Goal: Check status: Check status

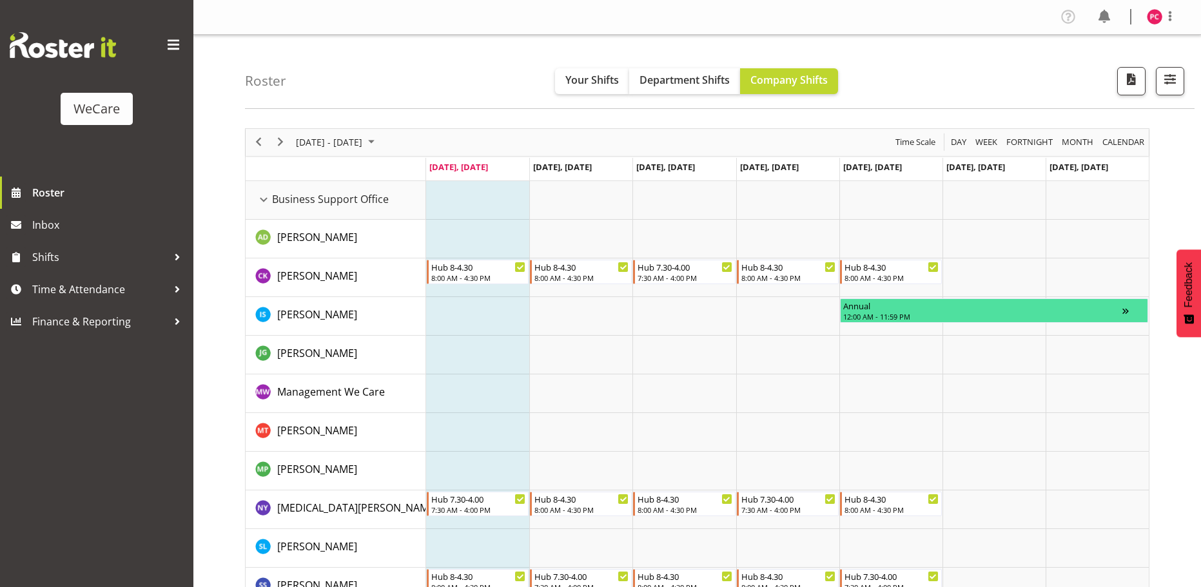
scroll to position [4259, 0]
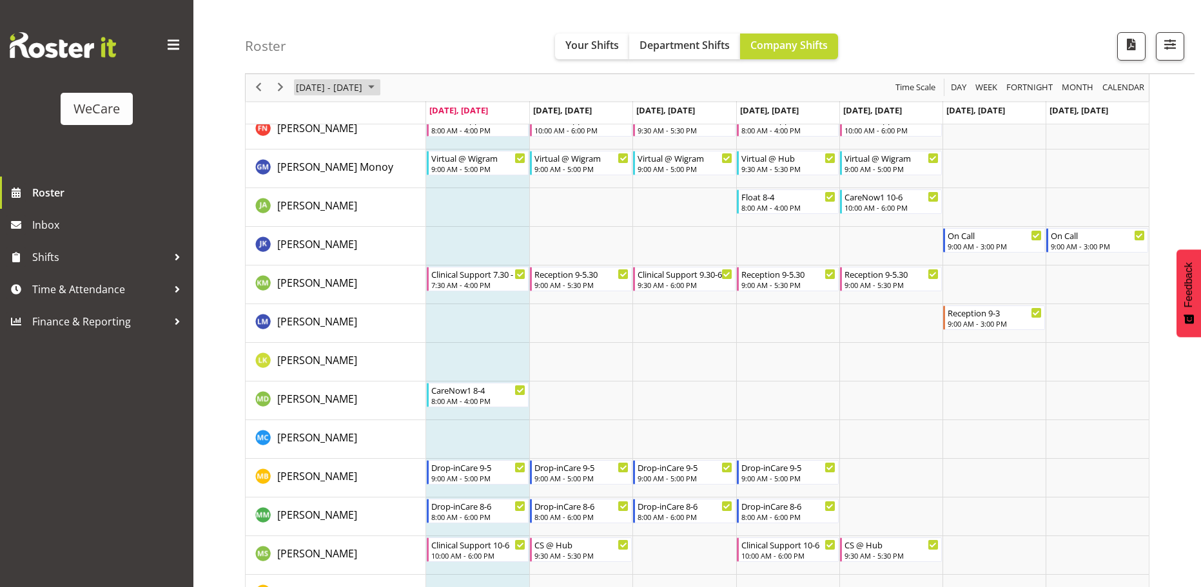
click at [379, 86] on span "August 2025" at bounding box center [371, 88] width 15 height 16
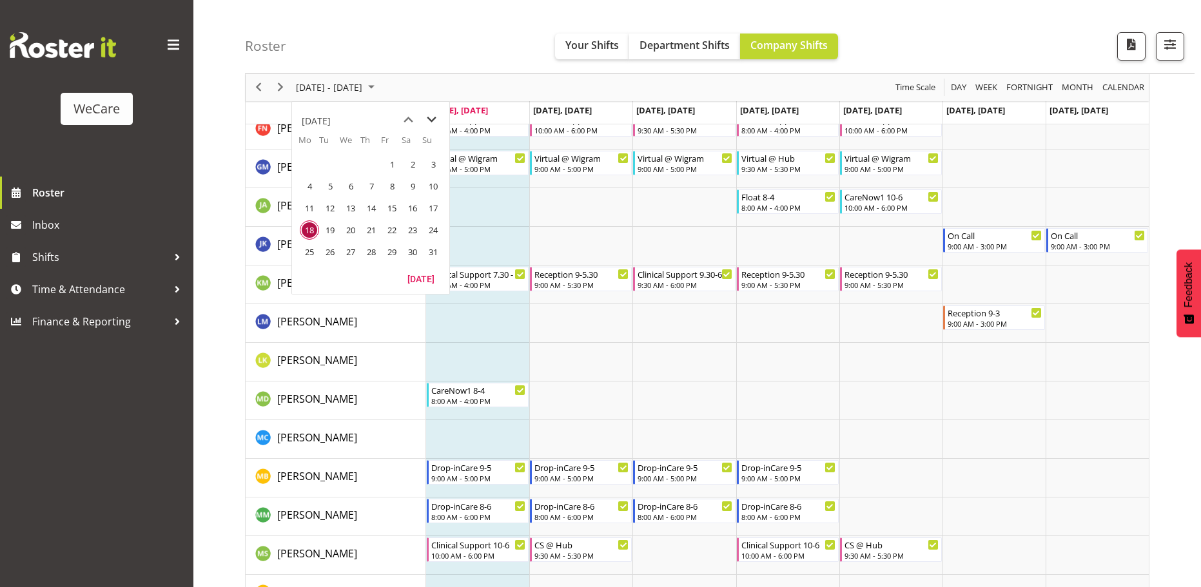
click at [428, 118] on span "next month" at bounding box center [431, 119] width 23 height 23
click at [408, 208] on span "20" at bounding box center [412, 208] width 19 height 19
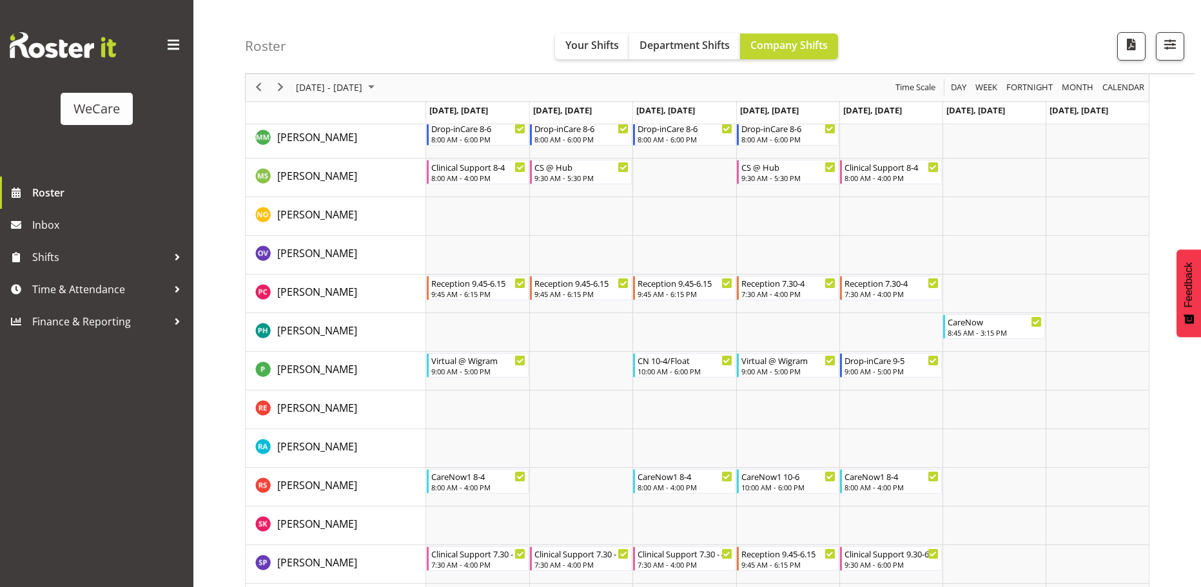
scroll to position [4560, 0]
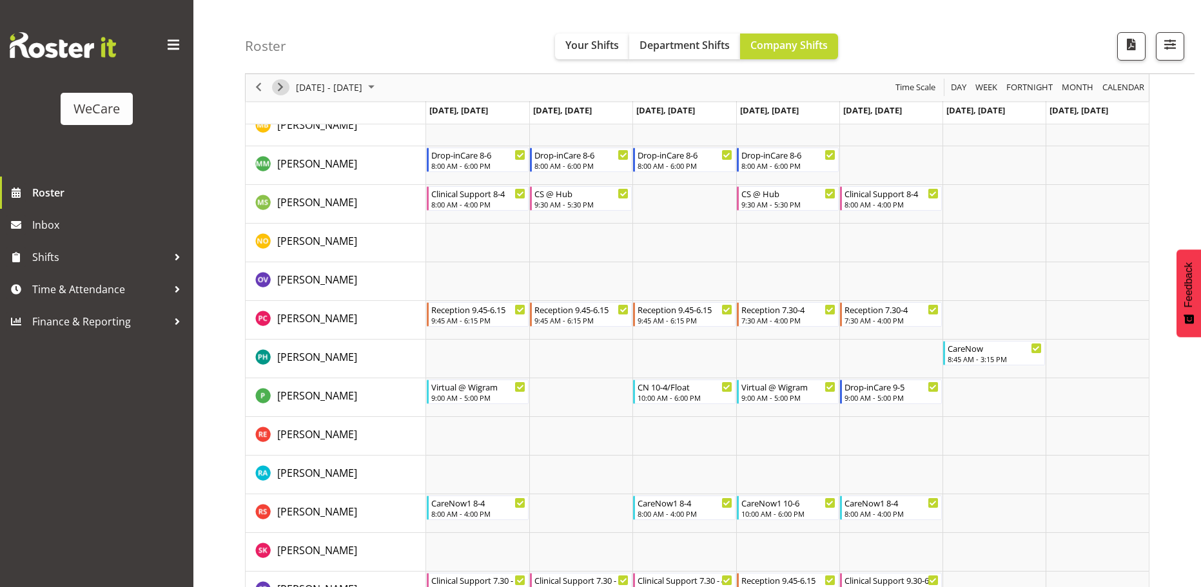
click at [284, 88] on span "Next" at bounding box center [280, 88] width 15 height 16
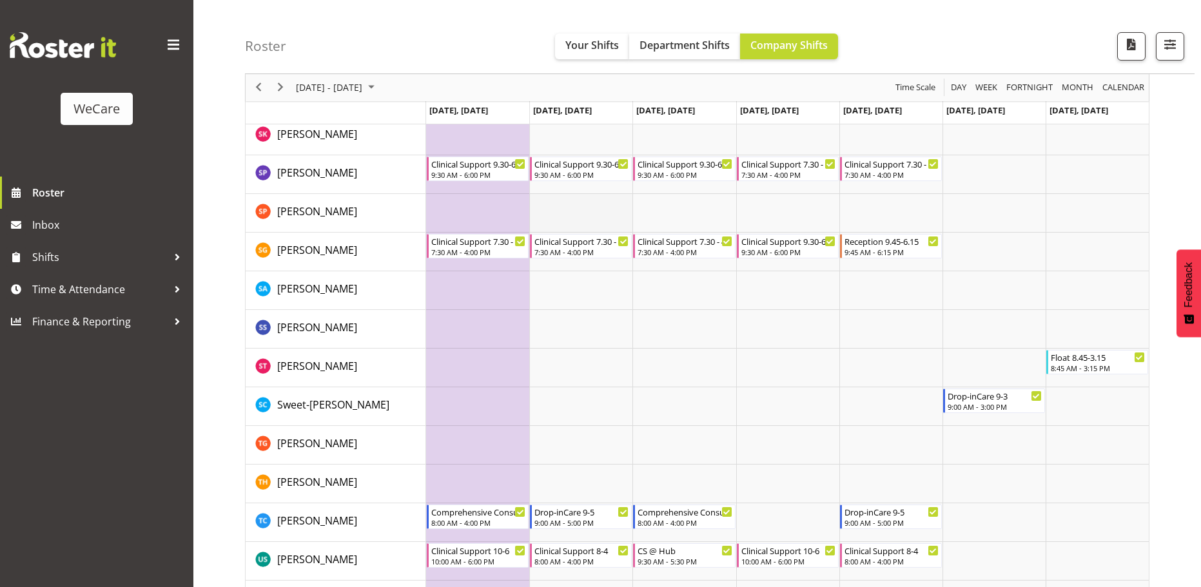
scroll to position [4838, 0]
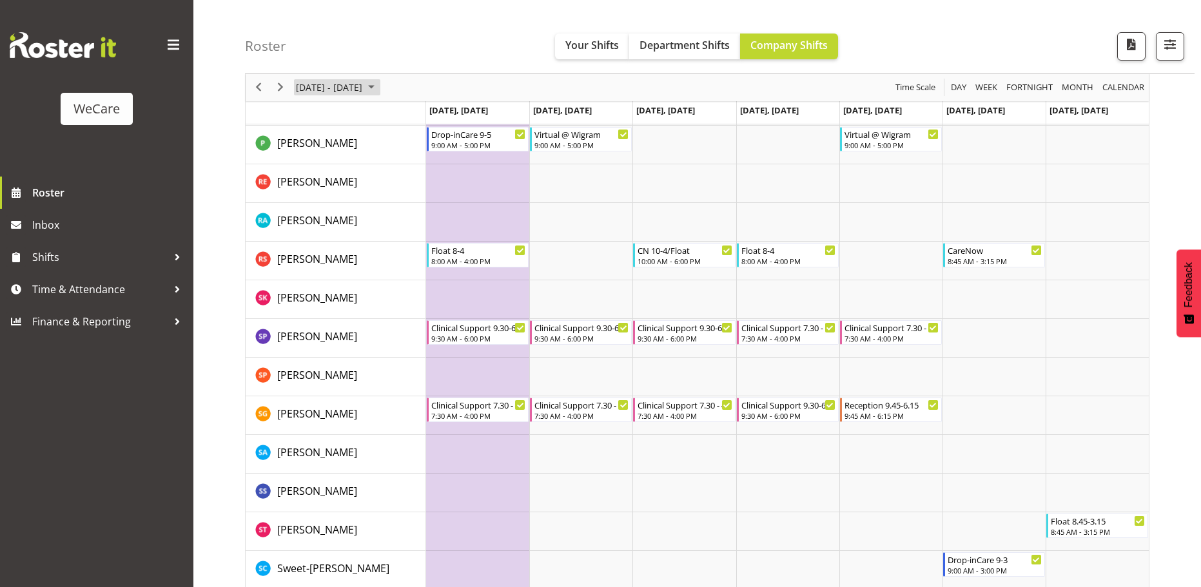
click at [359, 86] on span "[DATE] - [DATE]" at bounding box center [329, 88] width 69 height 16
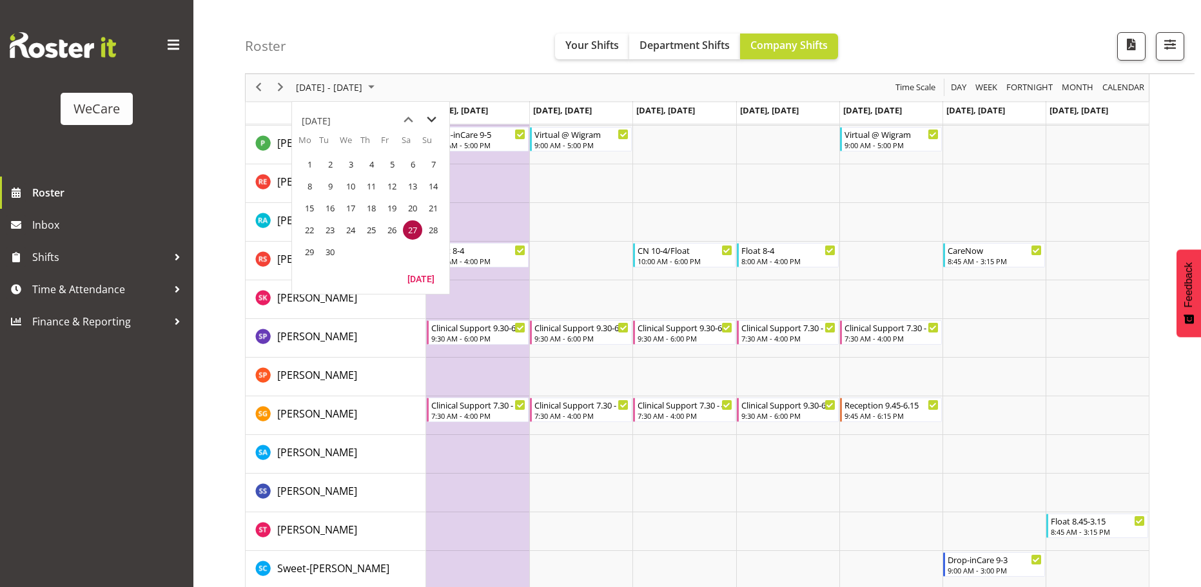
click at [433, 114] on span "next month" at bounding box center [431, 119] width 23 height 23
click at [353, 163] on span "1" at bounding box center [350, 164] width 19 height 19
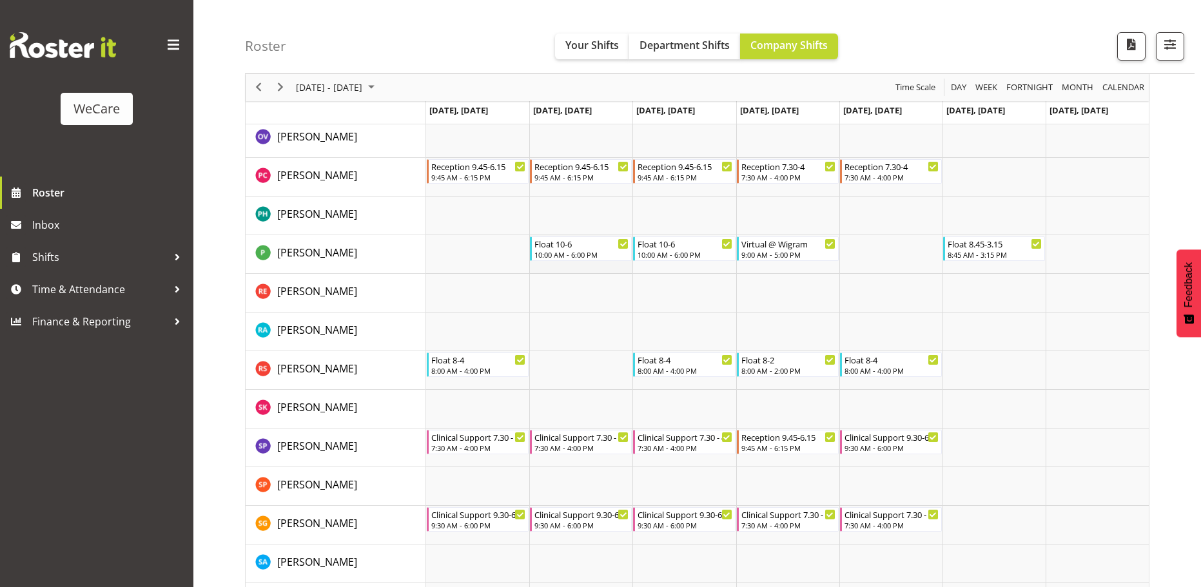
scroll to position [4709, 0]
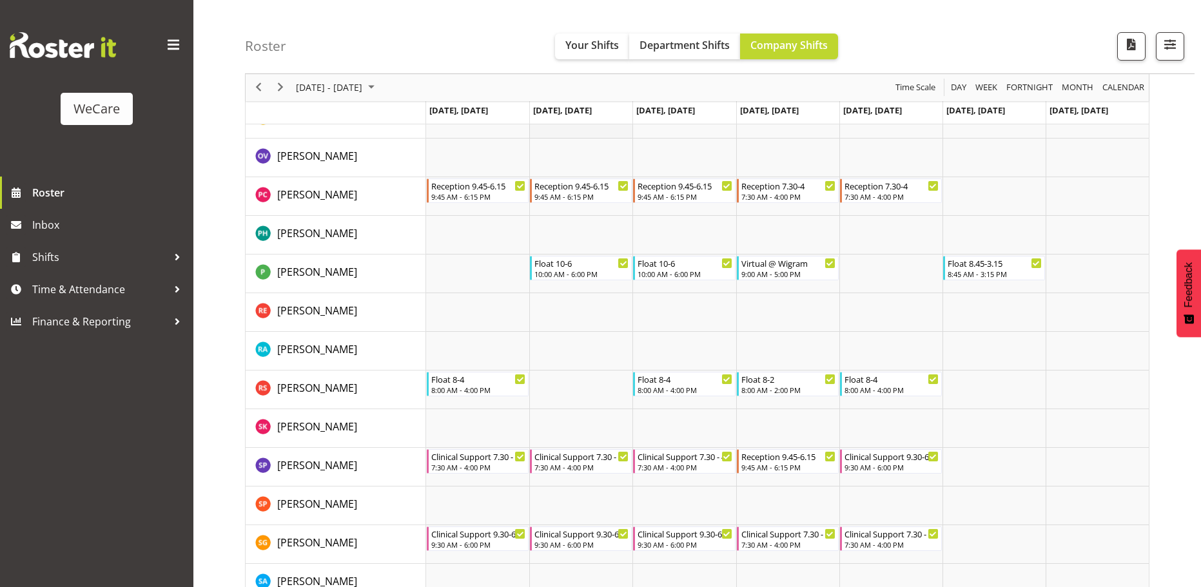
click at [567, 137] on td "Timeline Week of October 1, 2025" at bounding box center [580, 119] width 103 height 39
click at [284, 88] on span "Next" at bounding box center [280, 88] width 15 height 16
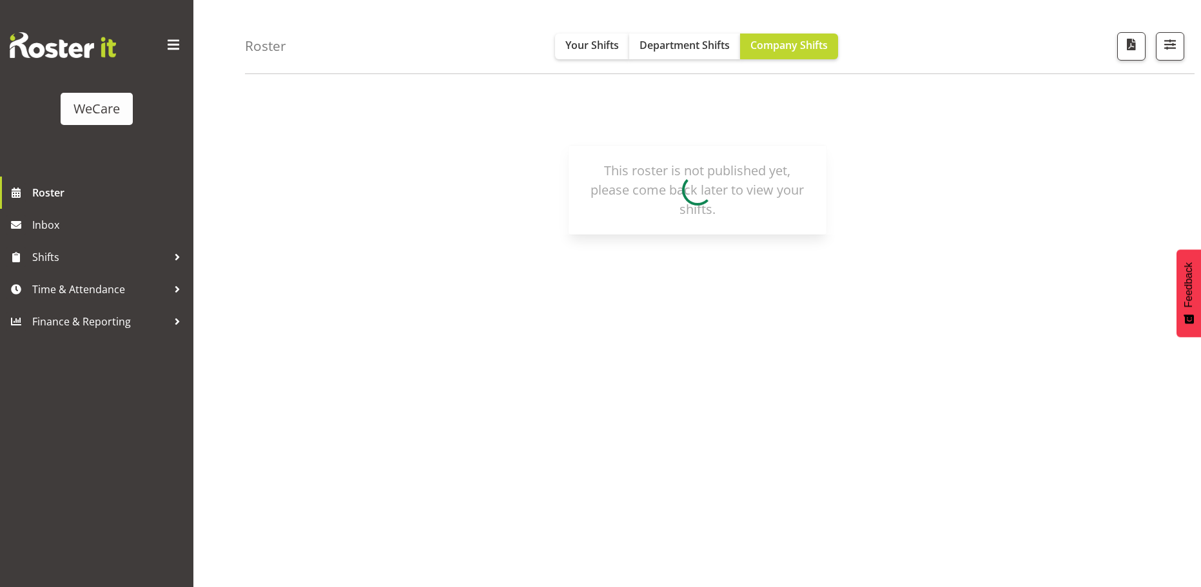
scroll to position [47, 0]
click at [279, 46] on h4 "Roster" at bounding box center [265, 46] width 41 height 15
